Goal: Information Seeking & Learning: Learn about a topic

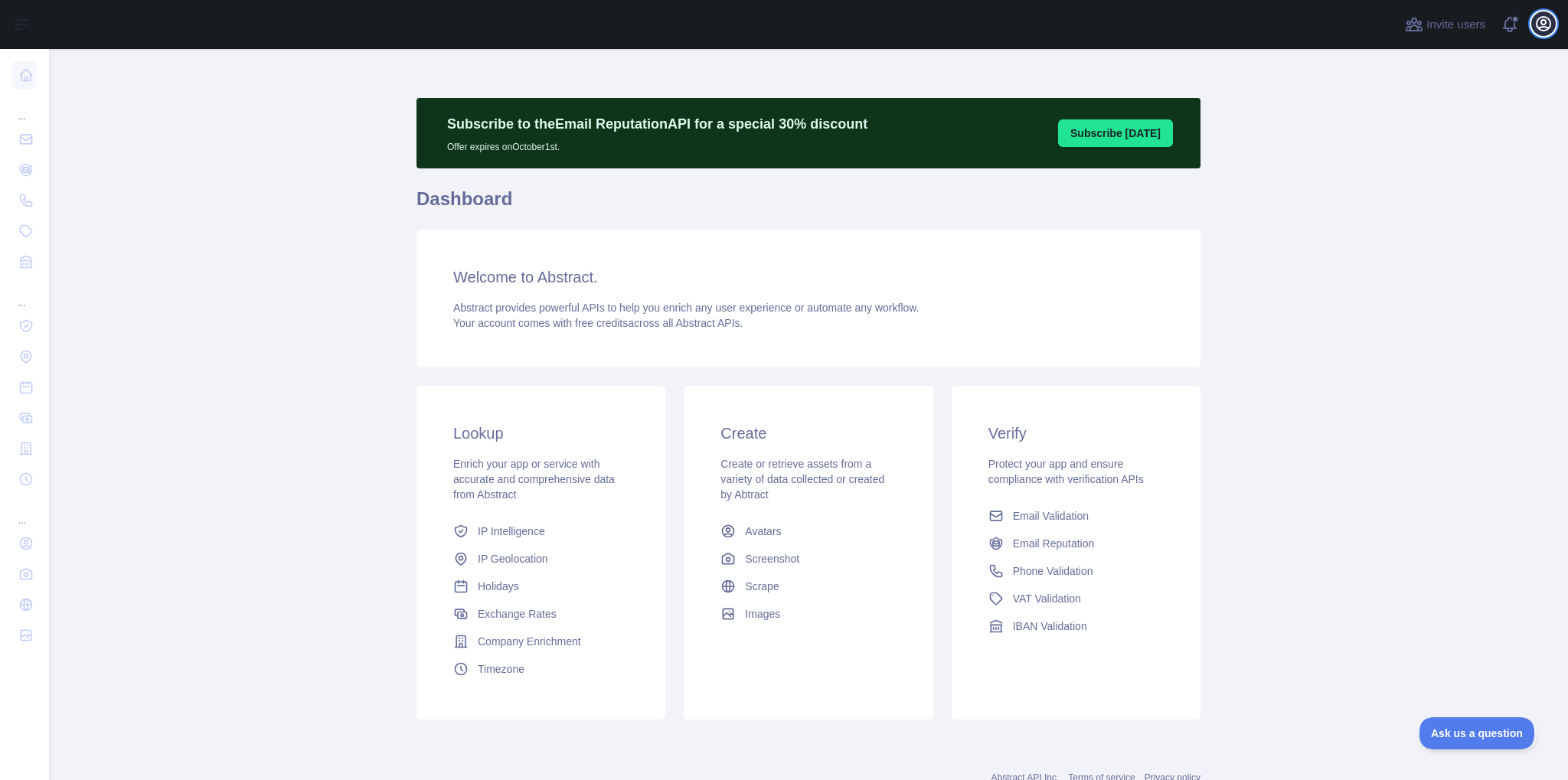
click at [1541, 22] on icon "button" at bounding box center [1543, 24] width 13 height 13
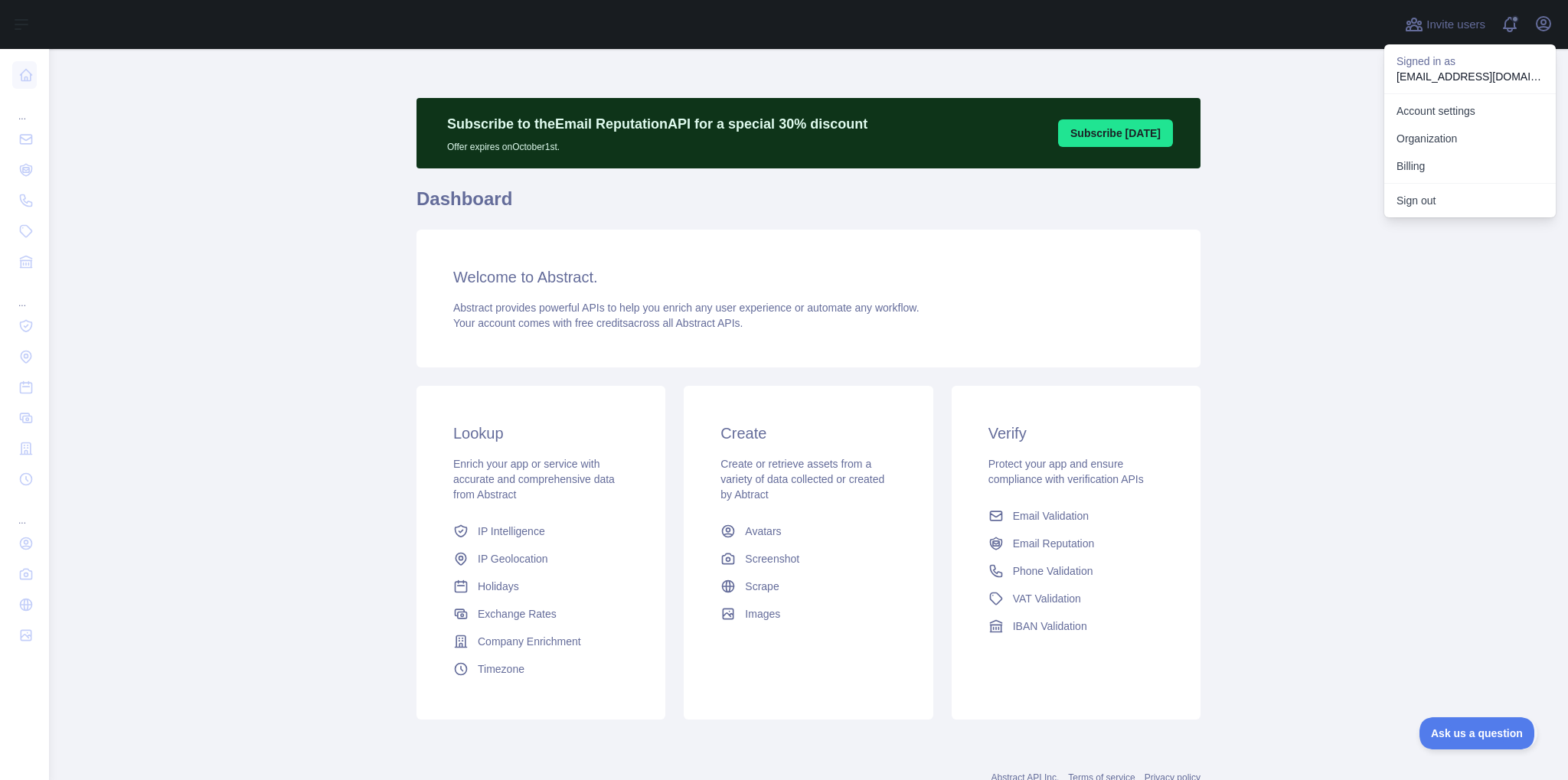
click at [1335, 338] on main "Subscribe to the Email Reputation API for a special 30 % discount Offer expires…" at bounding box center [808, 415] width 1519 height 731
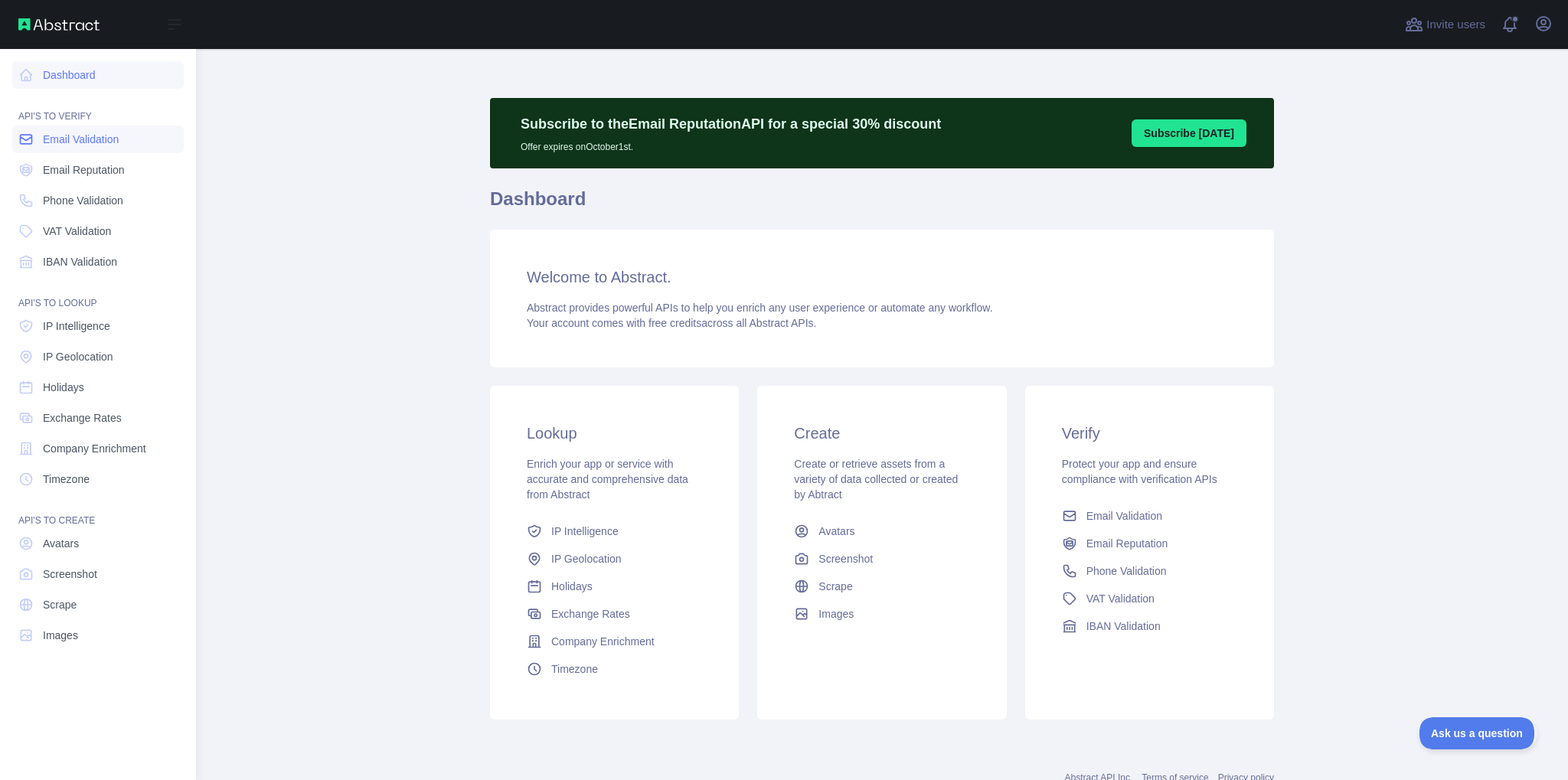
click at [90, 139] on span "Email Validation" at bounding box center [81, 139] width 76 height 15
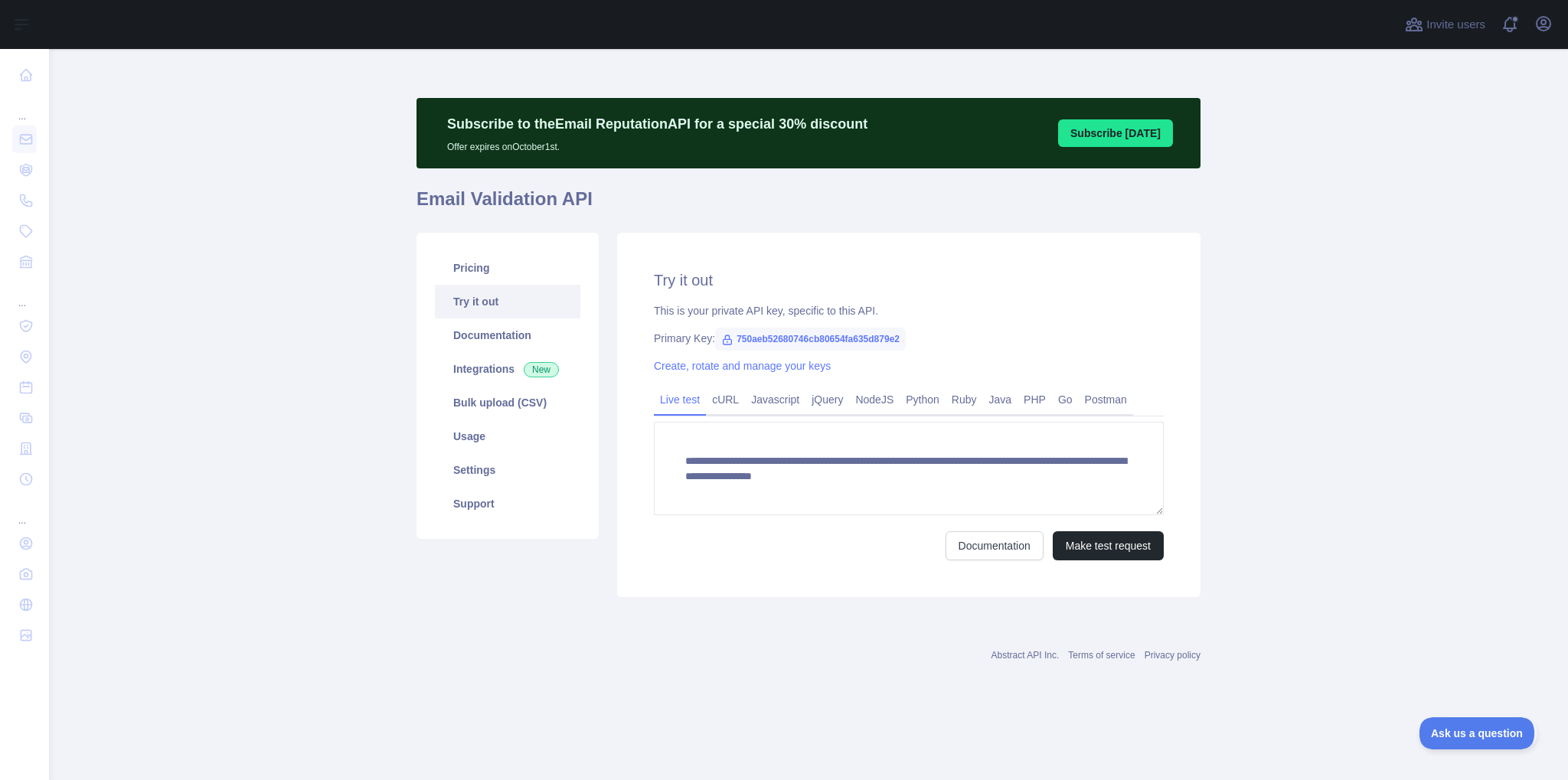
scroll to position [15, 0]
click at [490, 366] on link "Integrations New" at bounding box center [507, 368] width 145 height 34
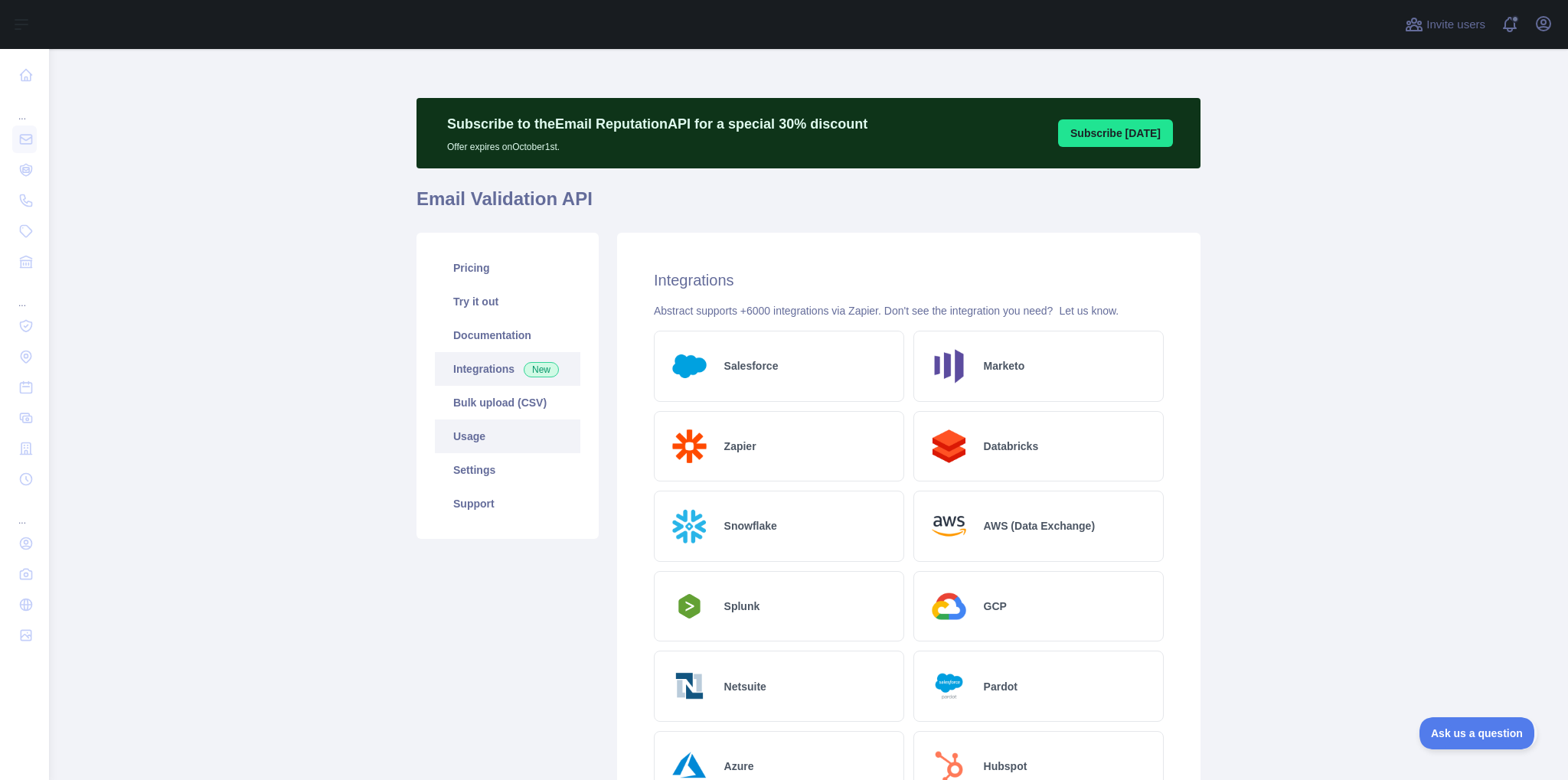
click at [482, 440] on link "Usage" at bounding box center [507, 436] width 145 height 34
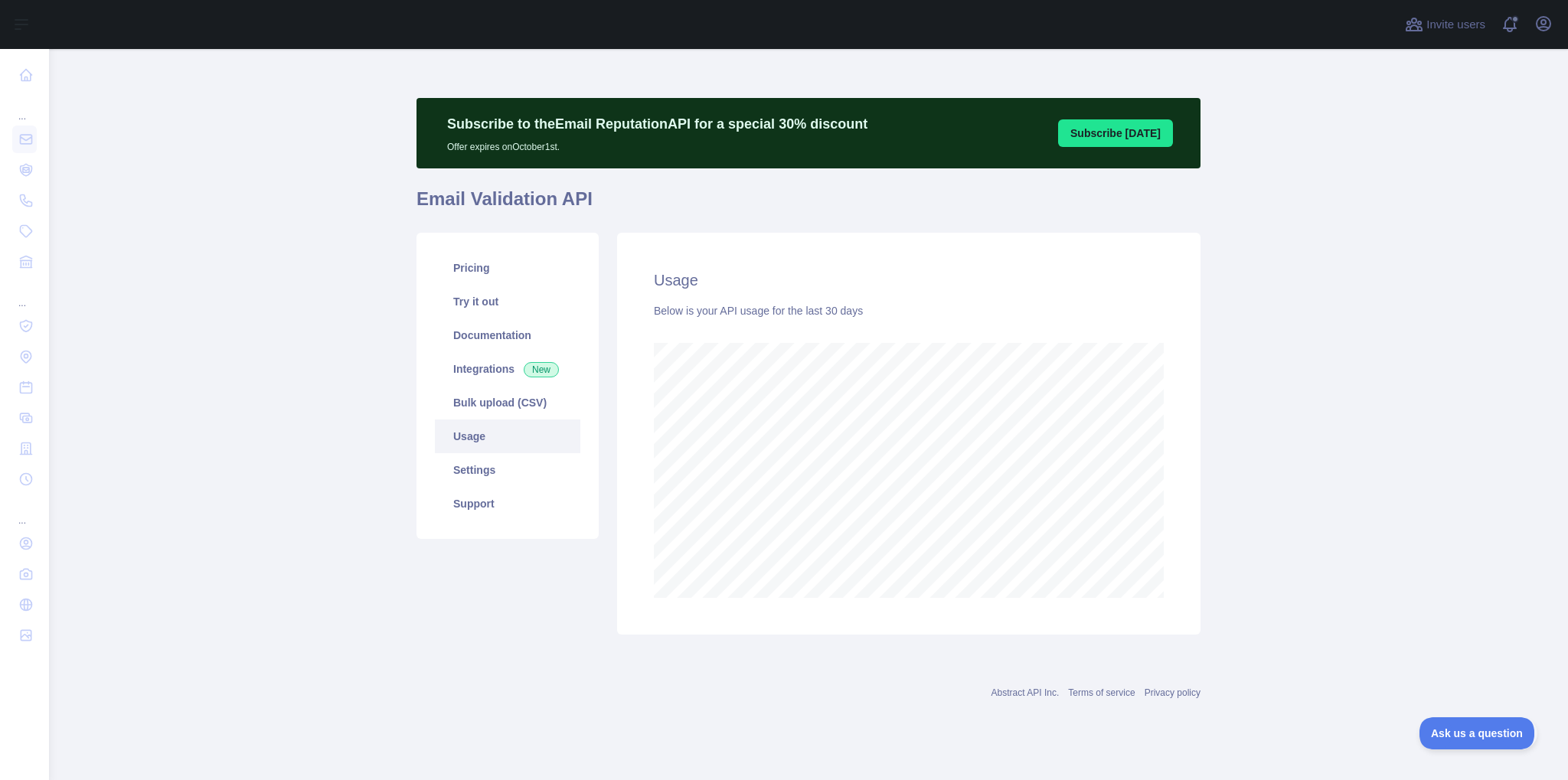
scroll to position [731, 1519]
click at [485, 468] on link "Settings" at bounding box center [507, 469] width 145 height 34
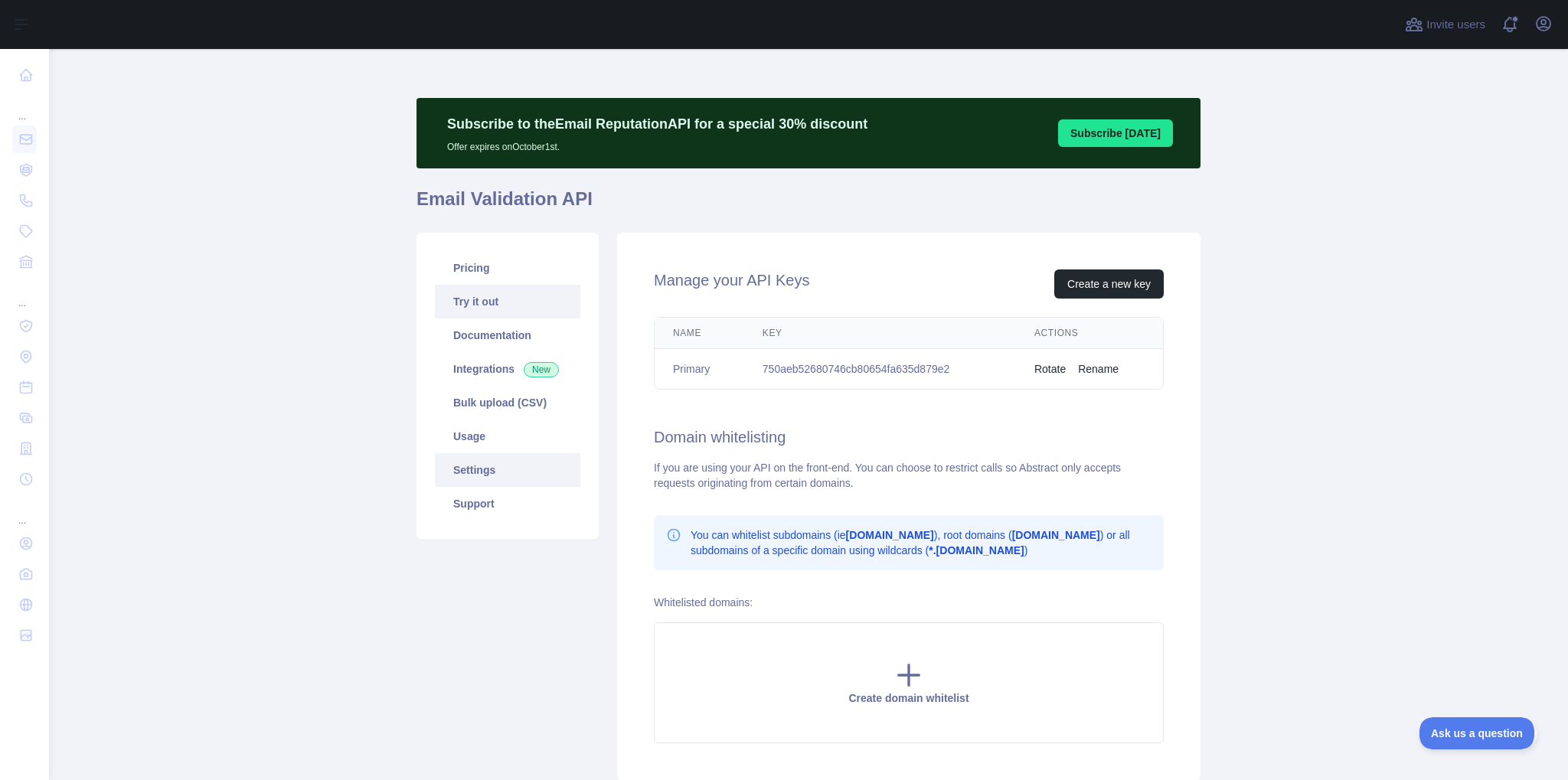
click at [482, 306] on link "Try it out" at bounding box center [507, 301] width 145 height 34
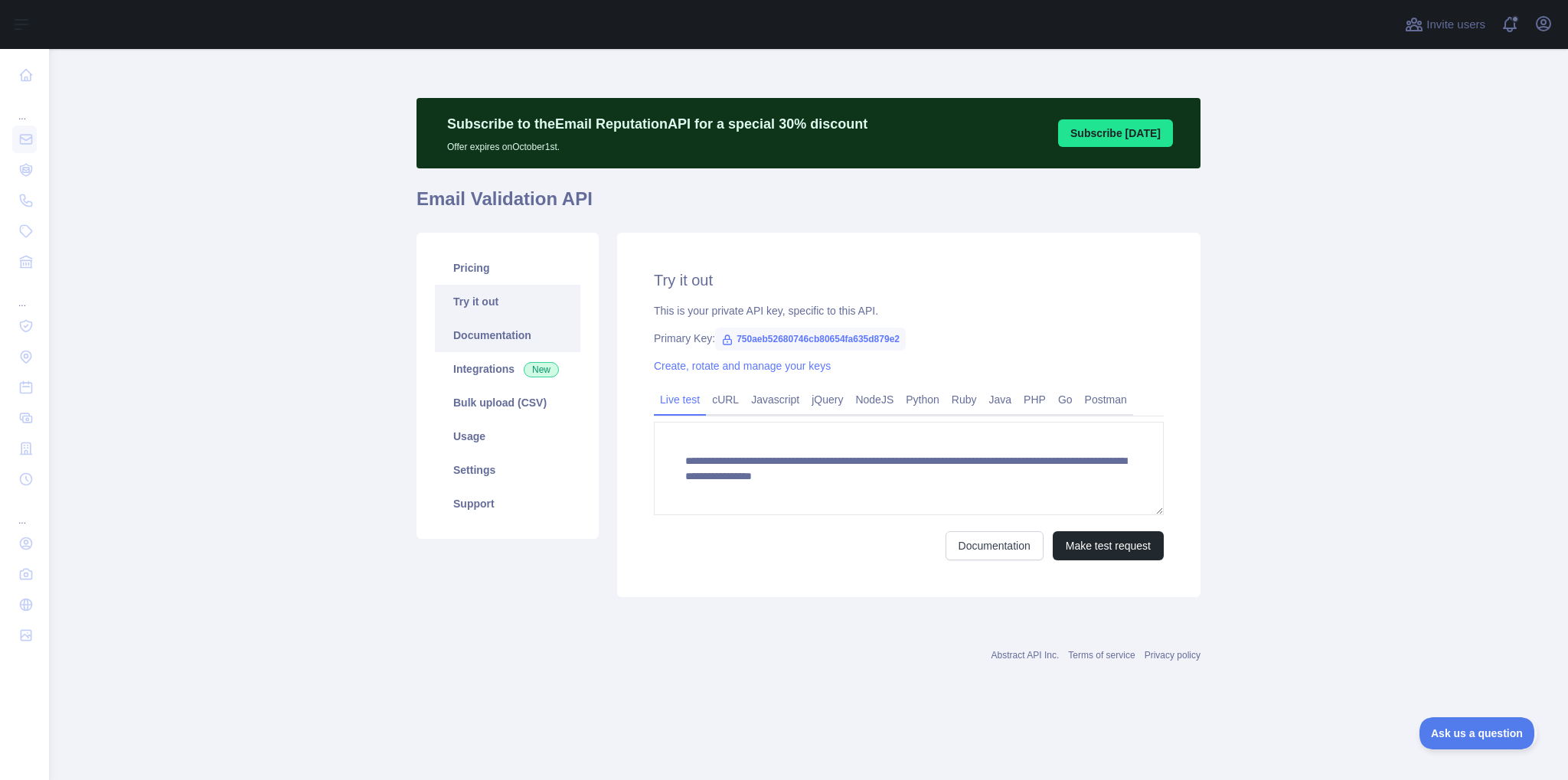
click at [483, 337] on link "Documentation" at bounding box center [507, 335] width 145 height 34
